Goal: Transaction & Acquisition: Purchase product/service

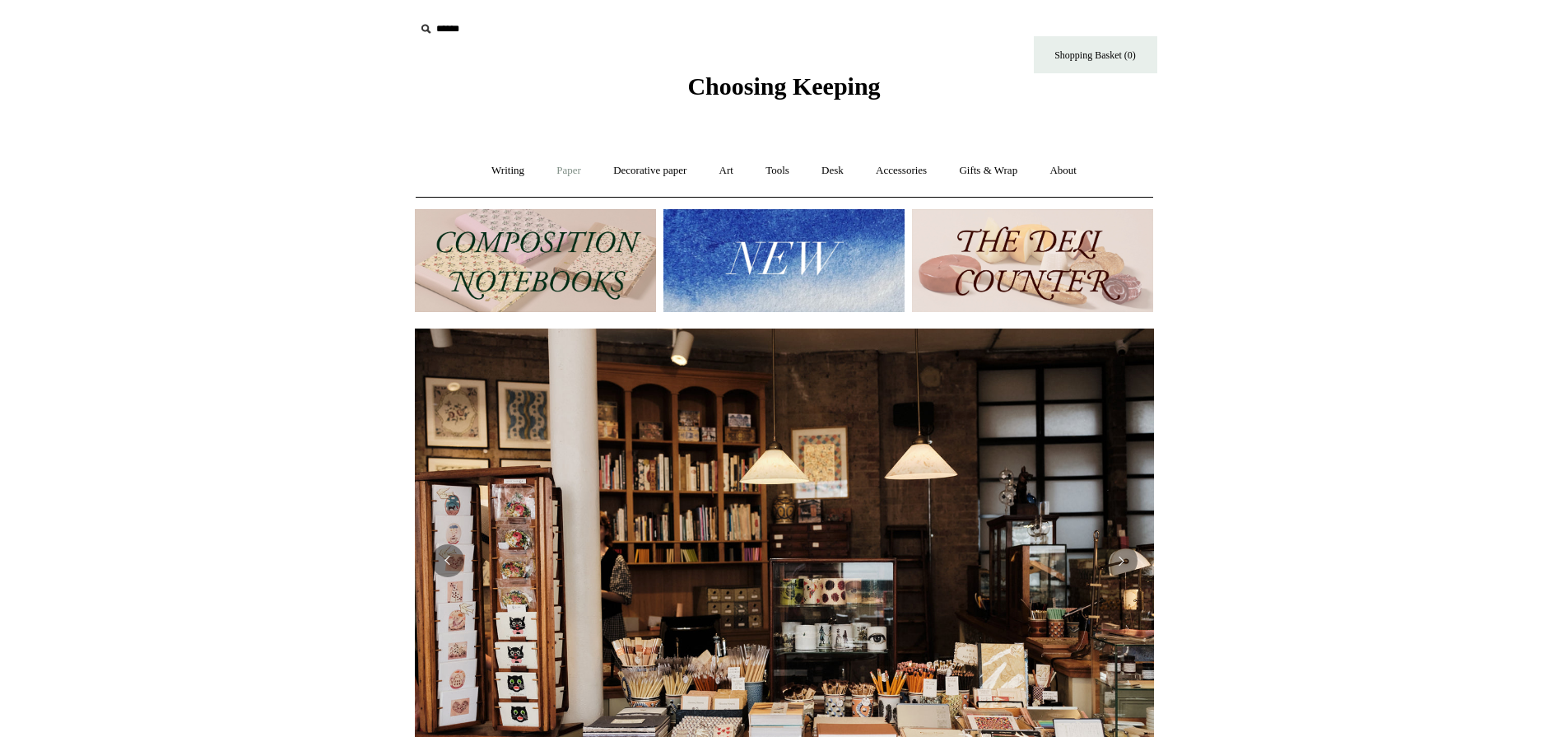
click at [560, 172] on link "Paper +" at bounding box center [569, 171] width 54 height 44
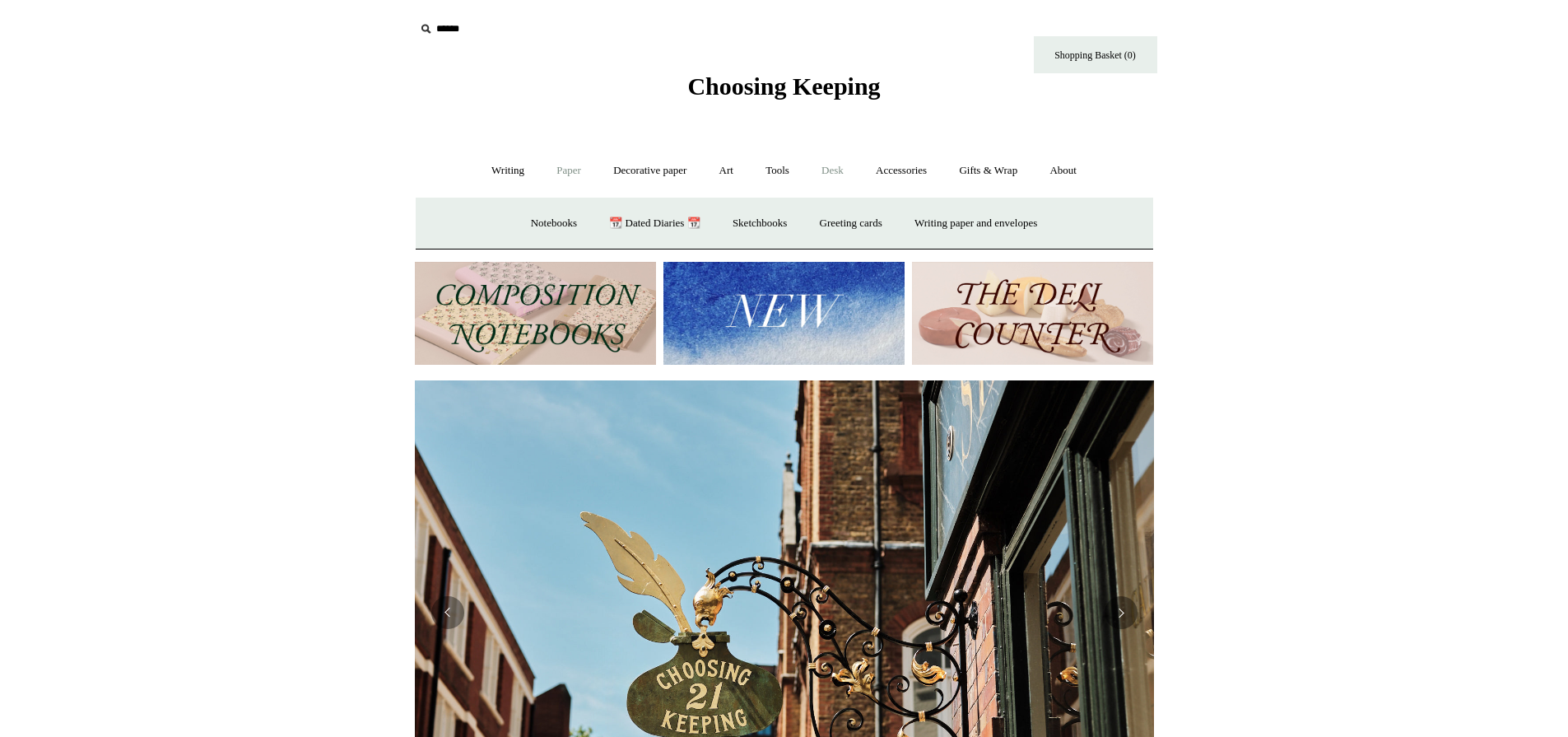
click at [831, 176] on link "Desk +" at bounding box center [832, 171] width 51 height 44
click at [567, 221] on link "Pen pots" at bounding box center [589, 223] width 66 height 44
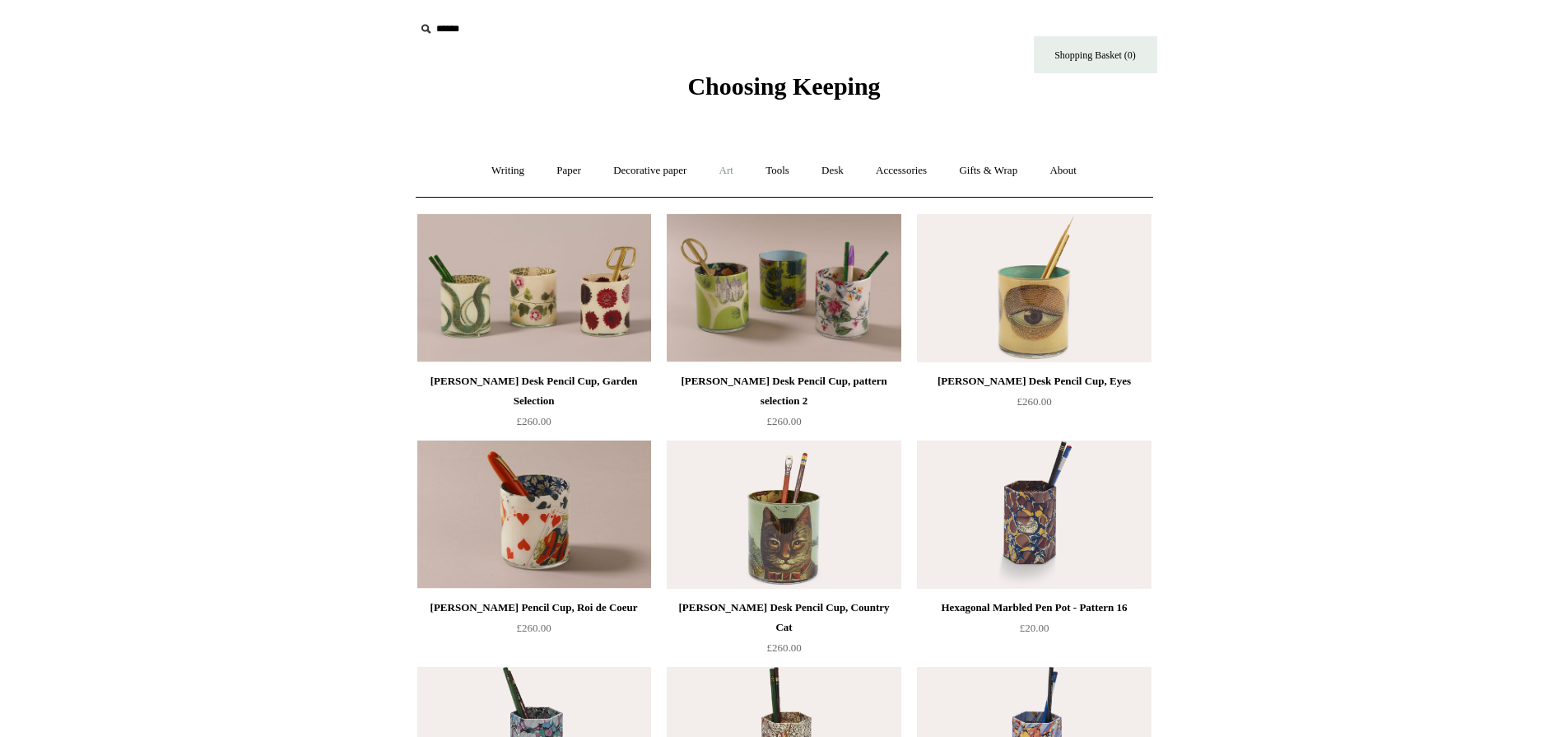
click at [720, 170] on link "Art +" at bounding box center [726, 171] width 44 height 44
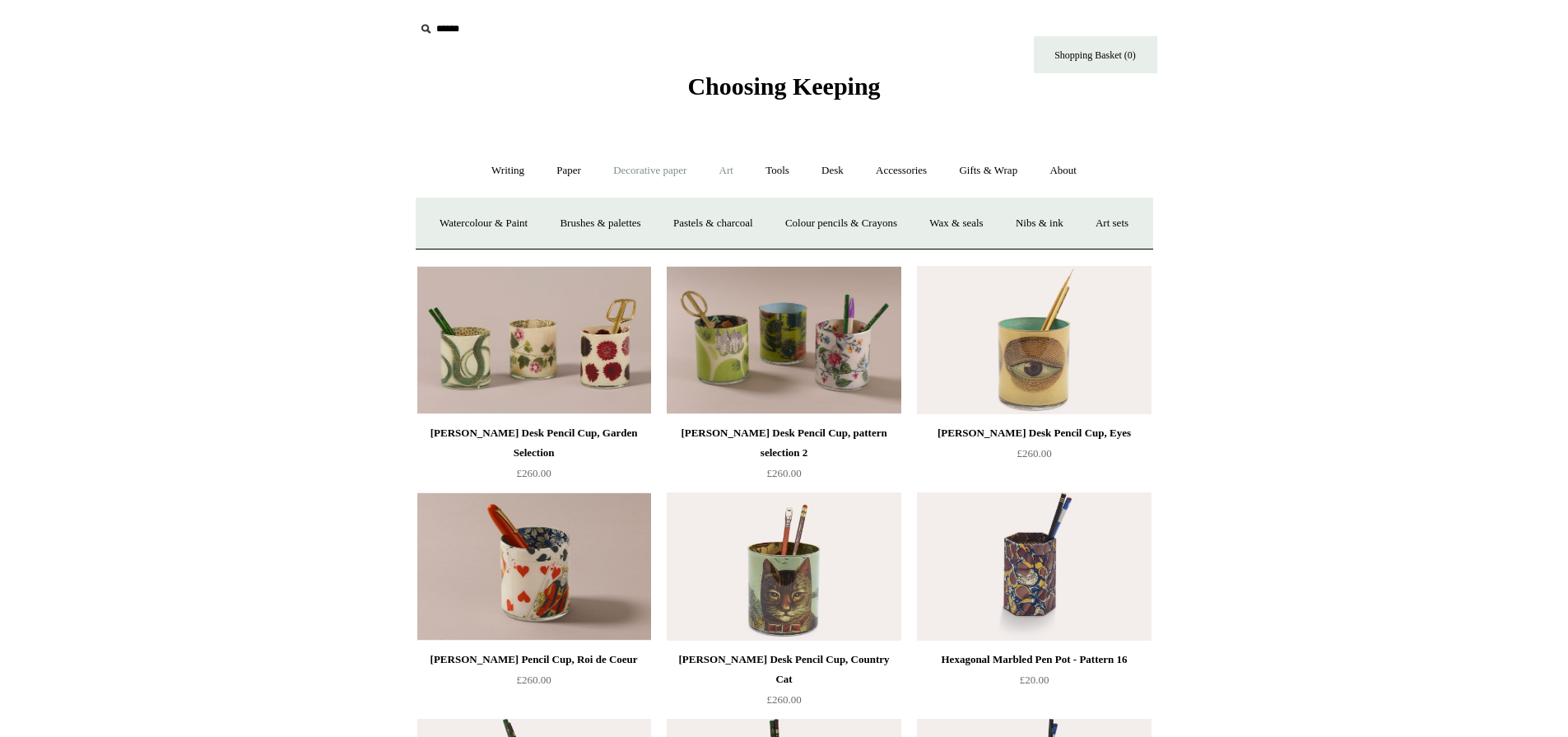
click at [652, 172] on link "Decorative paper +" at bounding box center [650, 171] width 103 height 44
click at [552, 172] on link "Paper +" at bounding box center [569, 171] width 54 height 44
click at [969, 212] on link "Writing paper and envelopes +" at bounding box center [976, 223] width 152 height 44
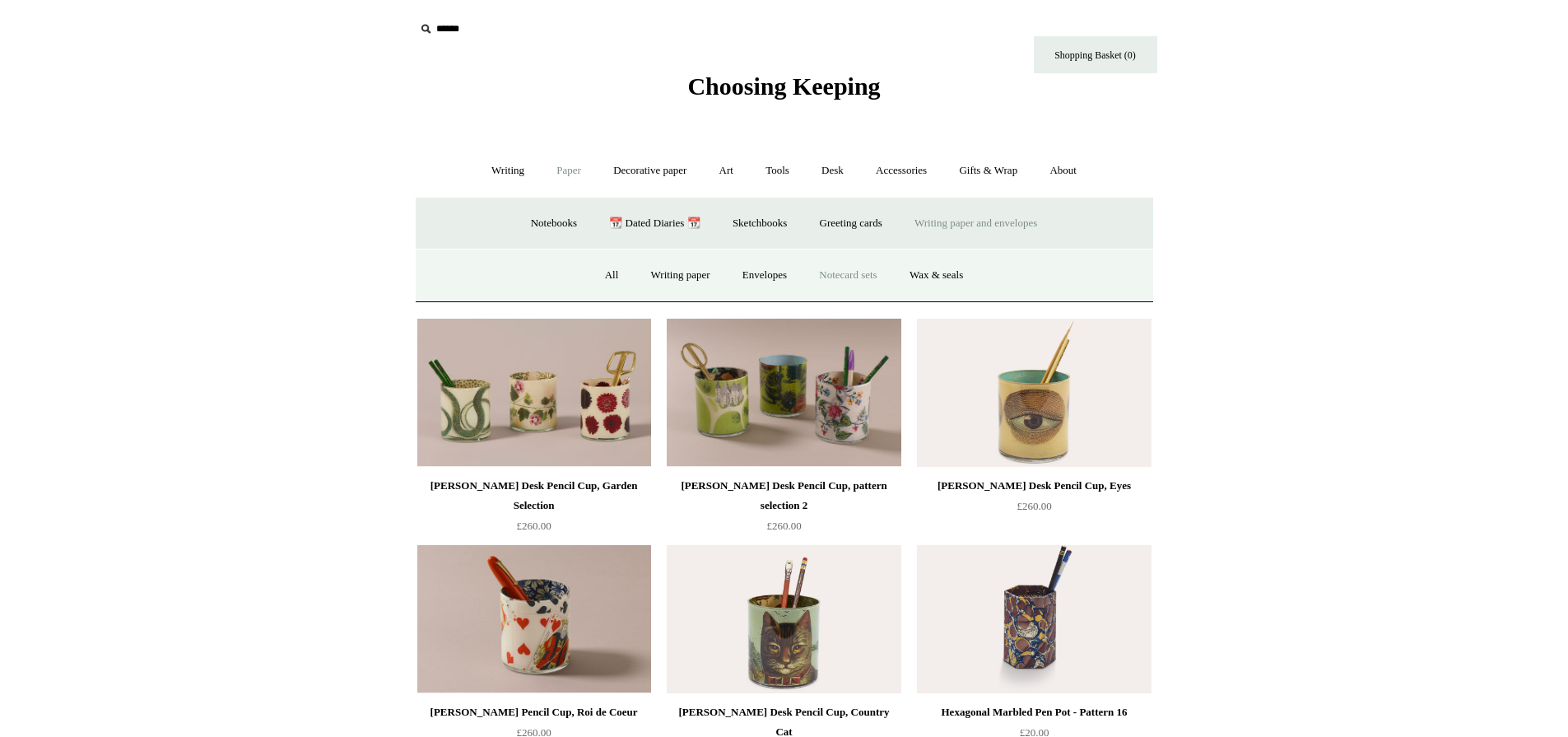
click at [867, 279] on link "Notecard sets" at bounding box center [848, 274] width 87 height 44
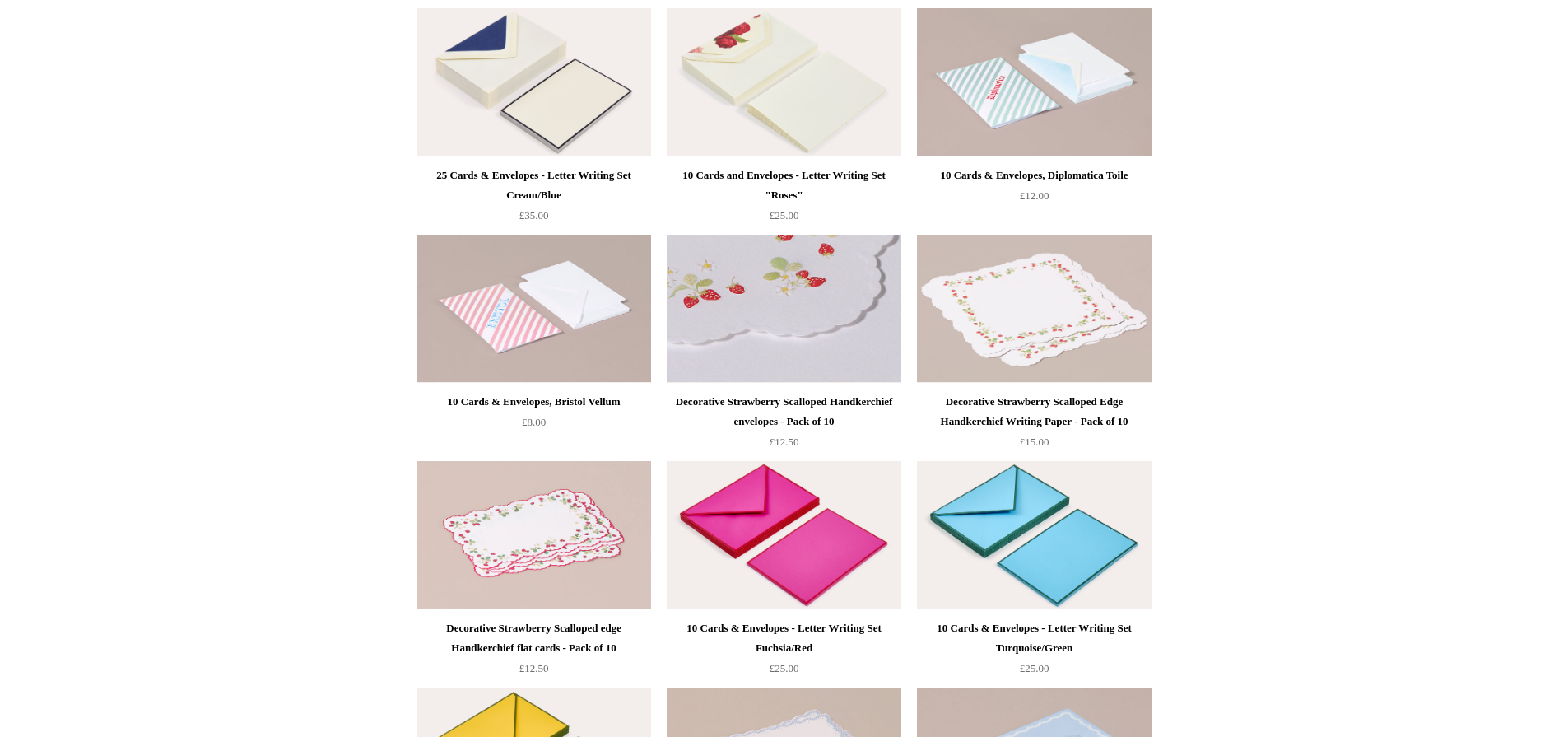
scroll to position [823, 0]
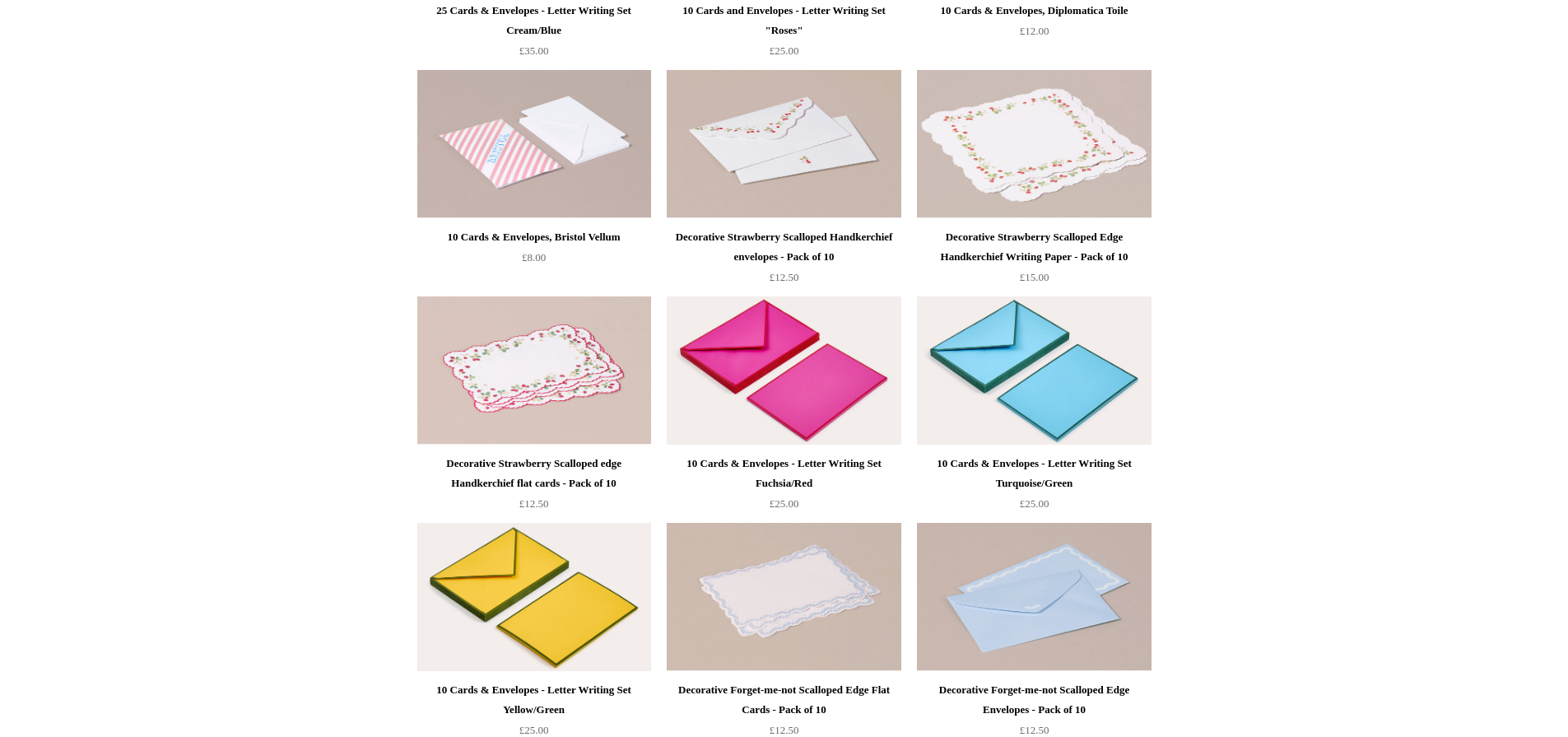
click at [778, 433] on img at bounding box center [784, 370] width 234 height 148
